Goal: Find specific page/section: Find specific page/section

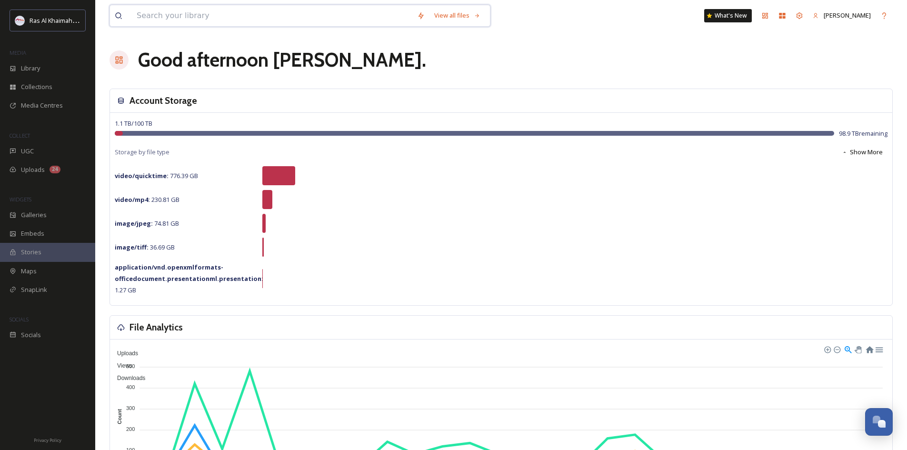
click at [147, 14] on input at bounding box center [272, 15] width 280 height 21
type input "video"
click at [46, 70] on div "Library" at bounding box center [47, 68] width 95 height 19
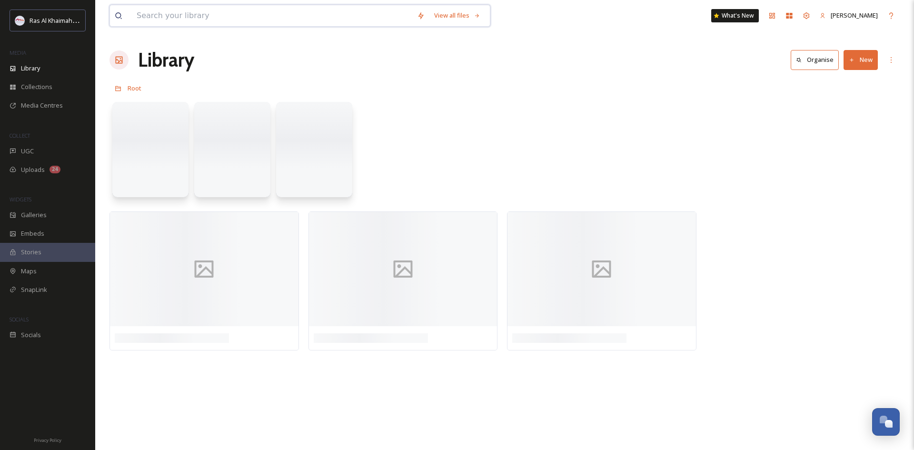
click at [166, 21] on input at bounding box center [272, 15] width 280 height 21
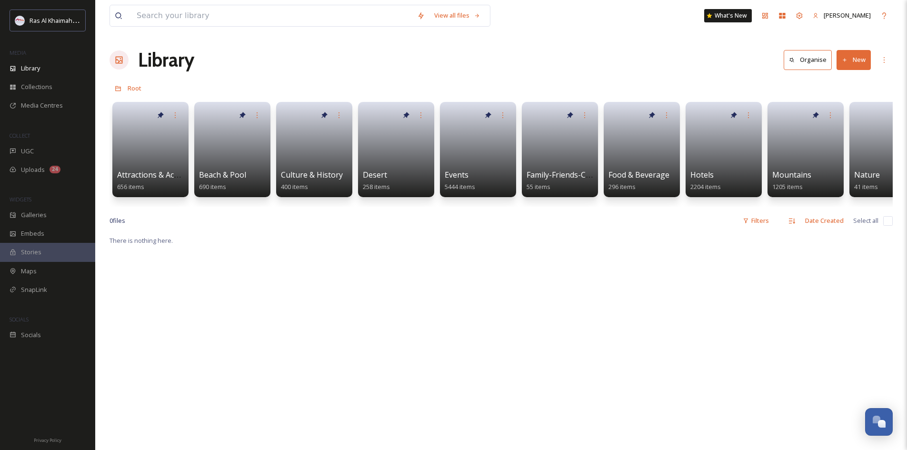
click at [728, 79] on div "View all files What's New [PERSON_NAME] Library Organise New Root Your Selectio…" at bounding box center [501, 342] width 812 height 685
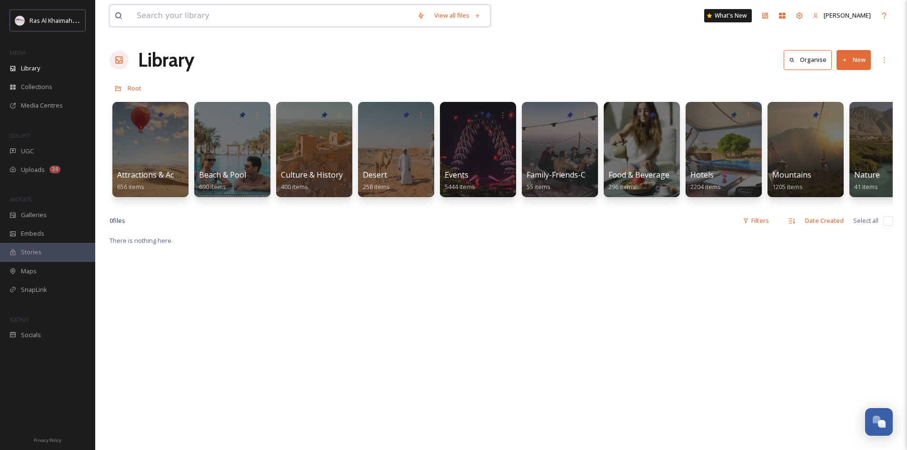
click at [211, 16] on input at bounding box center [272, 15] width 280 height 21
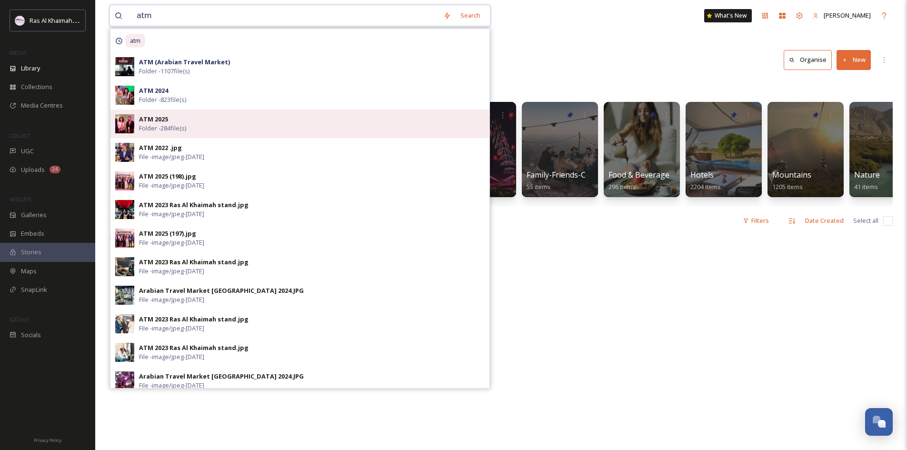
type input "atm"
click at [245, 128] on div "ATM 2025 Folder - 284 file(s)" at bounding box center [312, 124] width 346 height 18
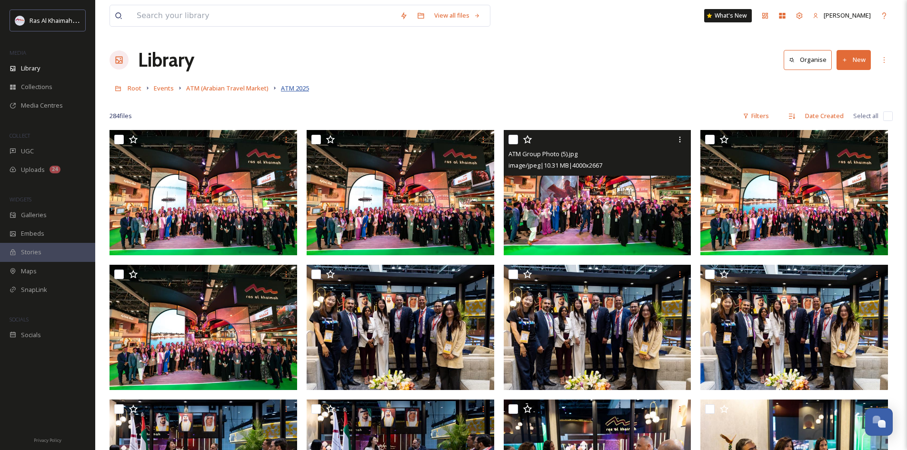
click at [302, 86] on span "ATM 2025" at bounding box center [295, 88] width 28 height 9
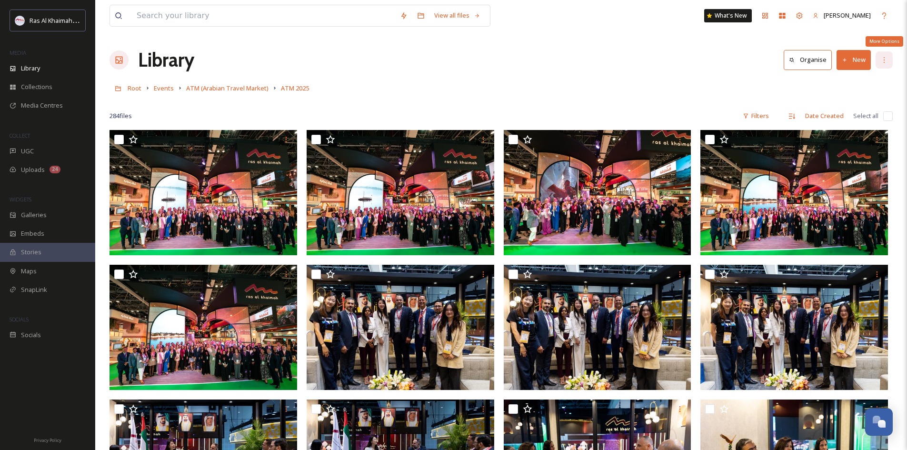
click at [885, 60] on icon at bounding box center [884, 60] width 8 height 8
click at [757, 90] on div "Root Events ATM (Arabian Travel Market) ATM 2025" at bounding box center [501, 88] width 783 height 18
click at [237, 88] on span "ATM (Arabian Travel Market)" at bounding box center [227, 88] width 82 height 9
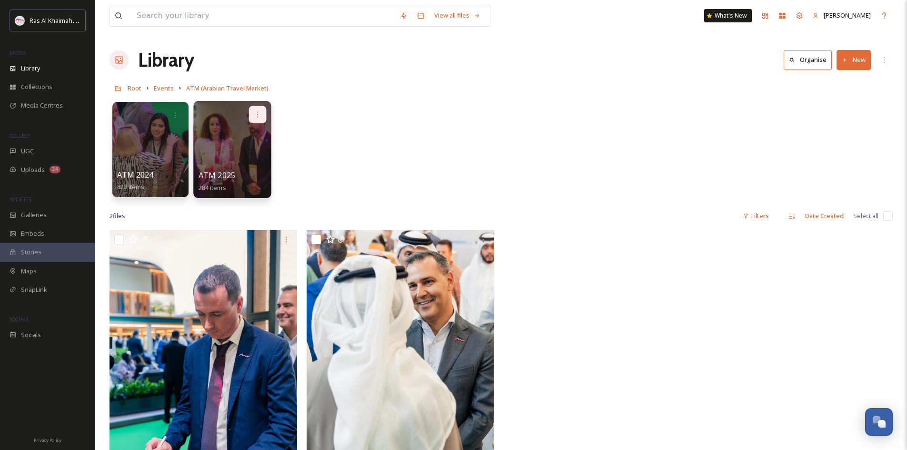
click at [259, 110] on div at bounding box center [258, 115] width 18 height 18
click at [251, 138] on div "Edit / Share" at bounding box center [239, 135] width 53 height 19
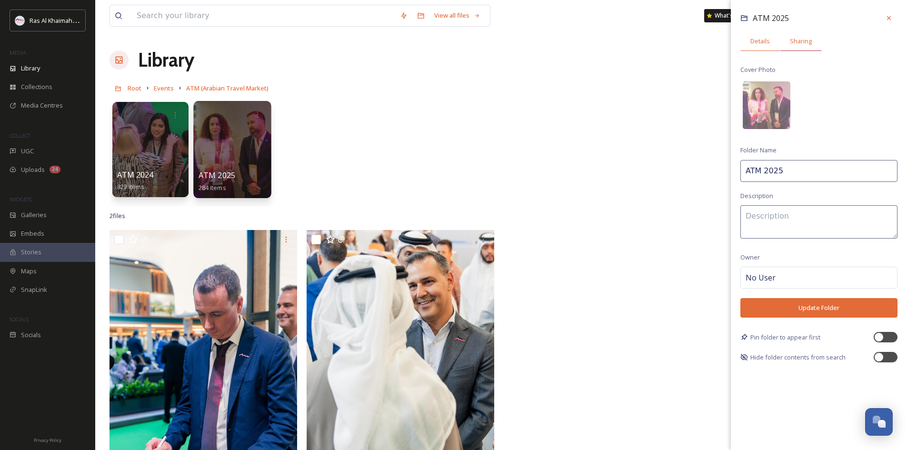
click at [802, 40] on span "Sharing" at bounding box center [801, 41] width 22 height 9
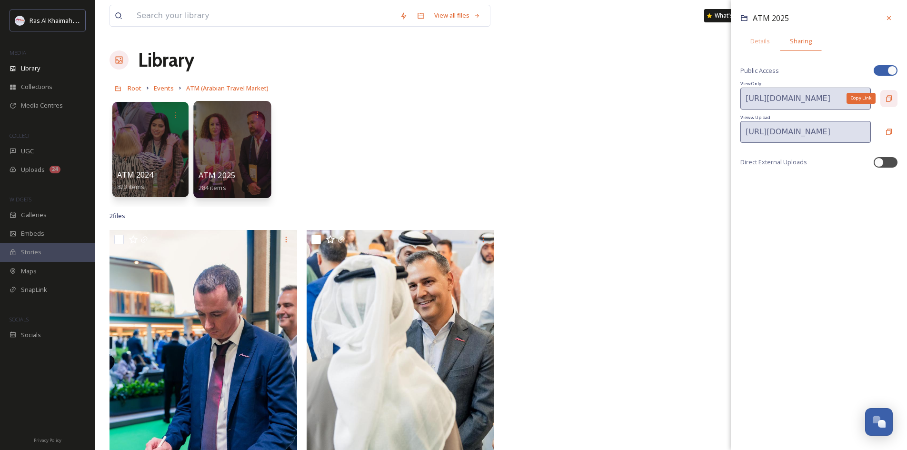
click at [889, 100] on icon at bounding box center [889, 99] width 8 height 8
click at [890, 20] on icon at bounding box center [889, 18] width 4 height 4
